Goal: Navigation & Orientation: Find specific page/section

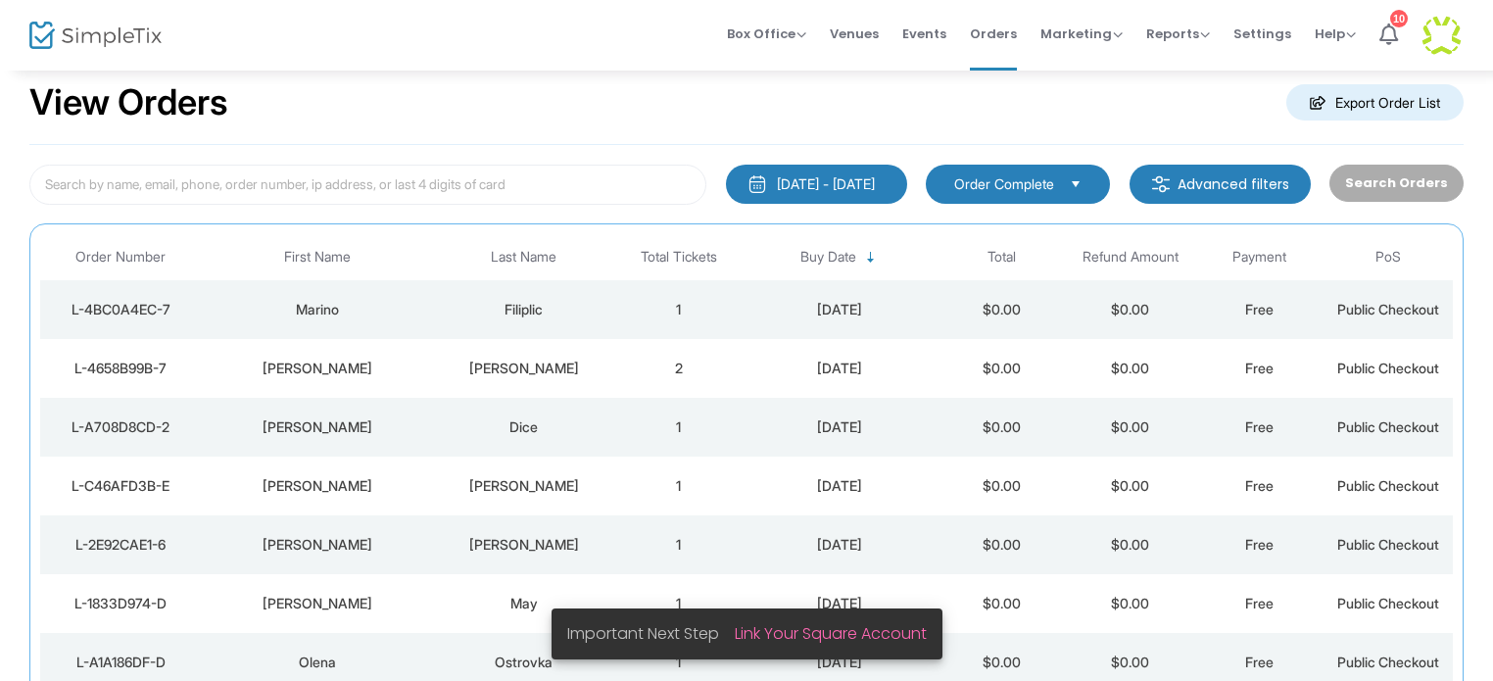
click at [105, 42] on img at bounding box center [95, 36] width 132 height 28
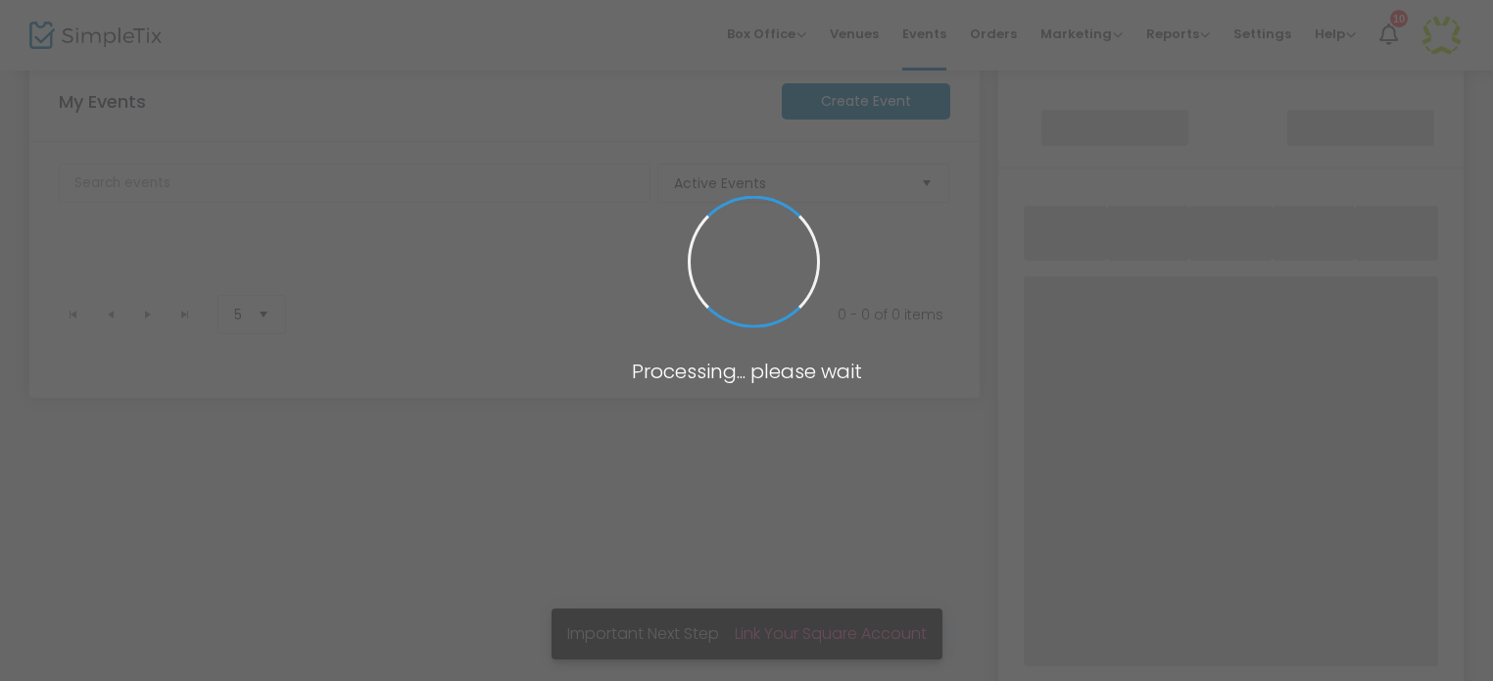
scroll to position [146, 0]
